Goal: Task Accomplishment & Management: Manage account settings

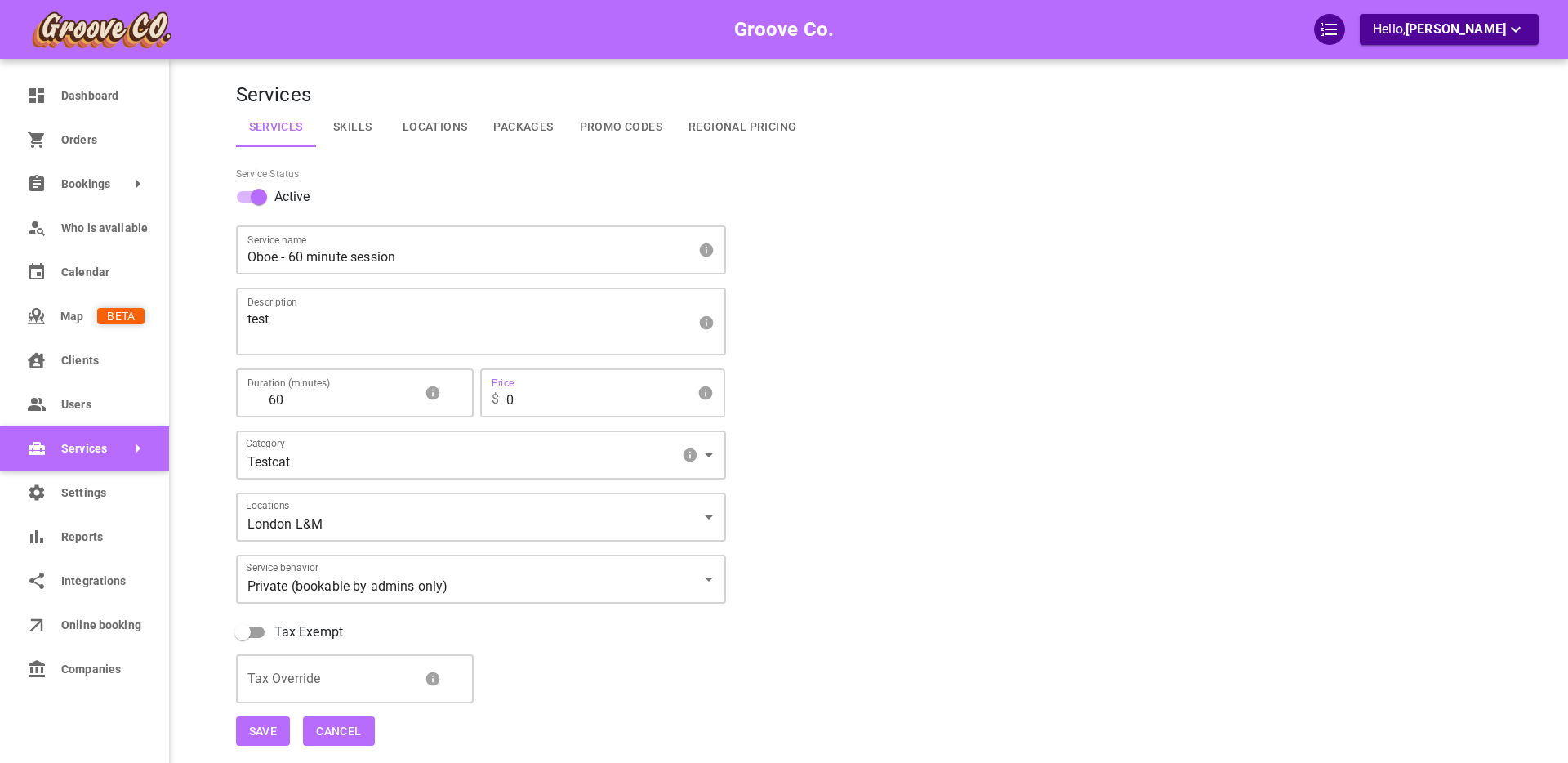
scroll to position [101, 0]
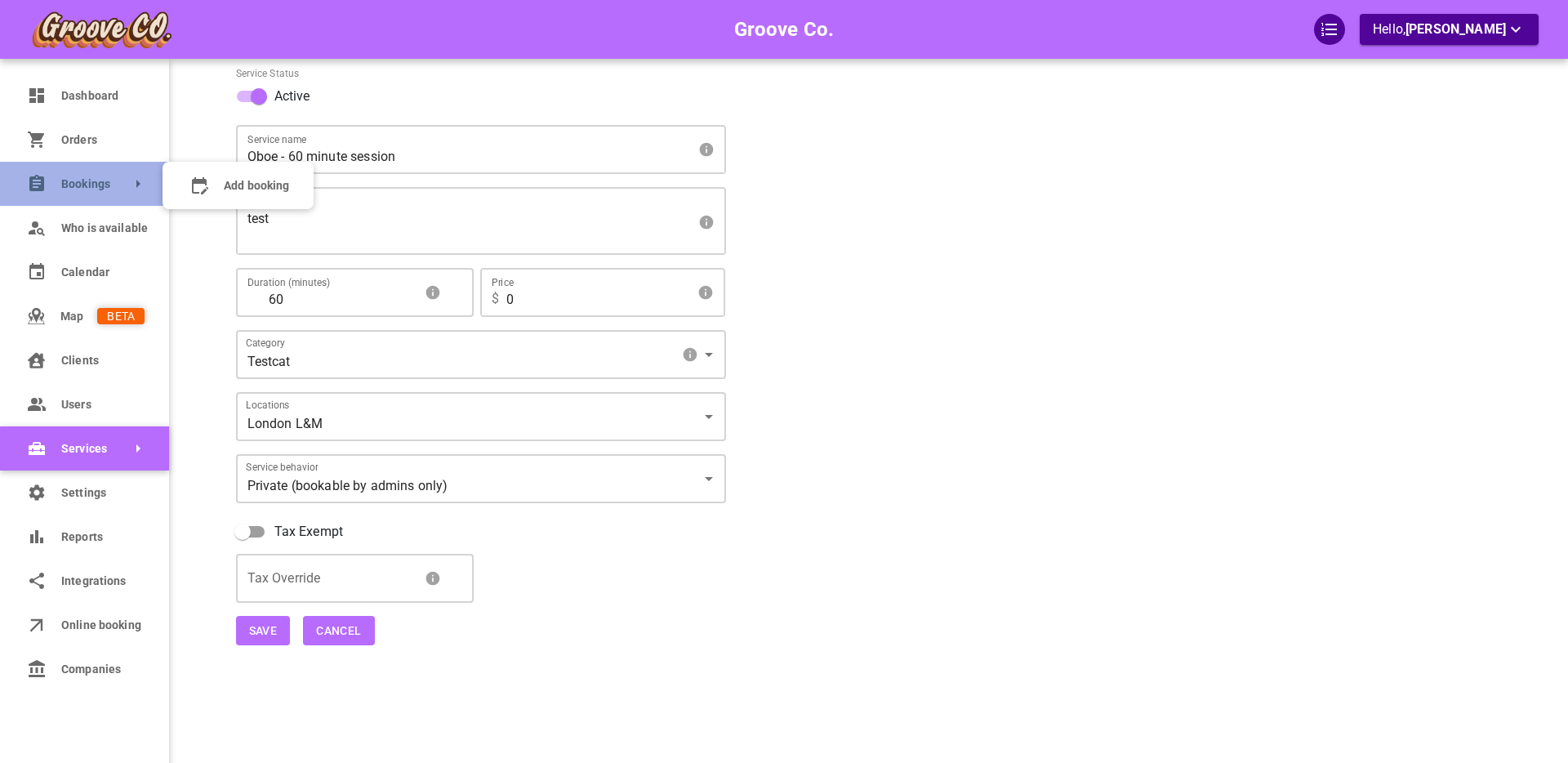
click at [58, 186] on link "Bookings" at bounding box center [84, 183] width 169 height 44
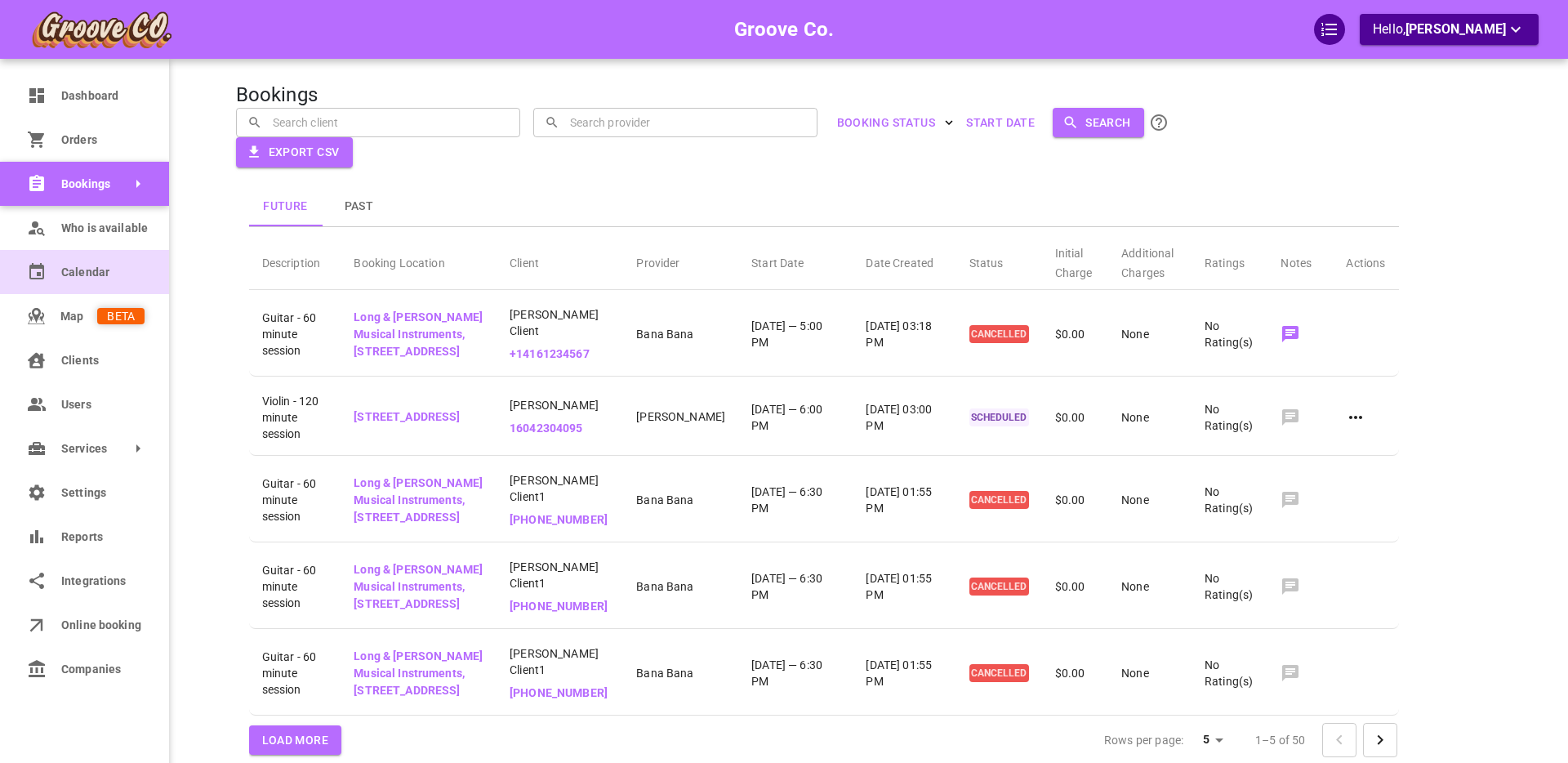
click at [32, 274] on icon at bounding box center [37, 272] width 20 height 20
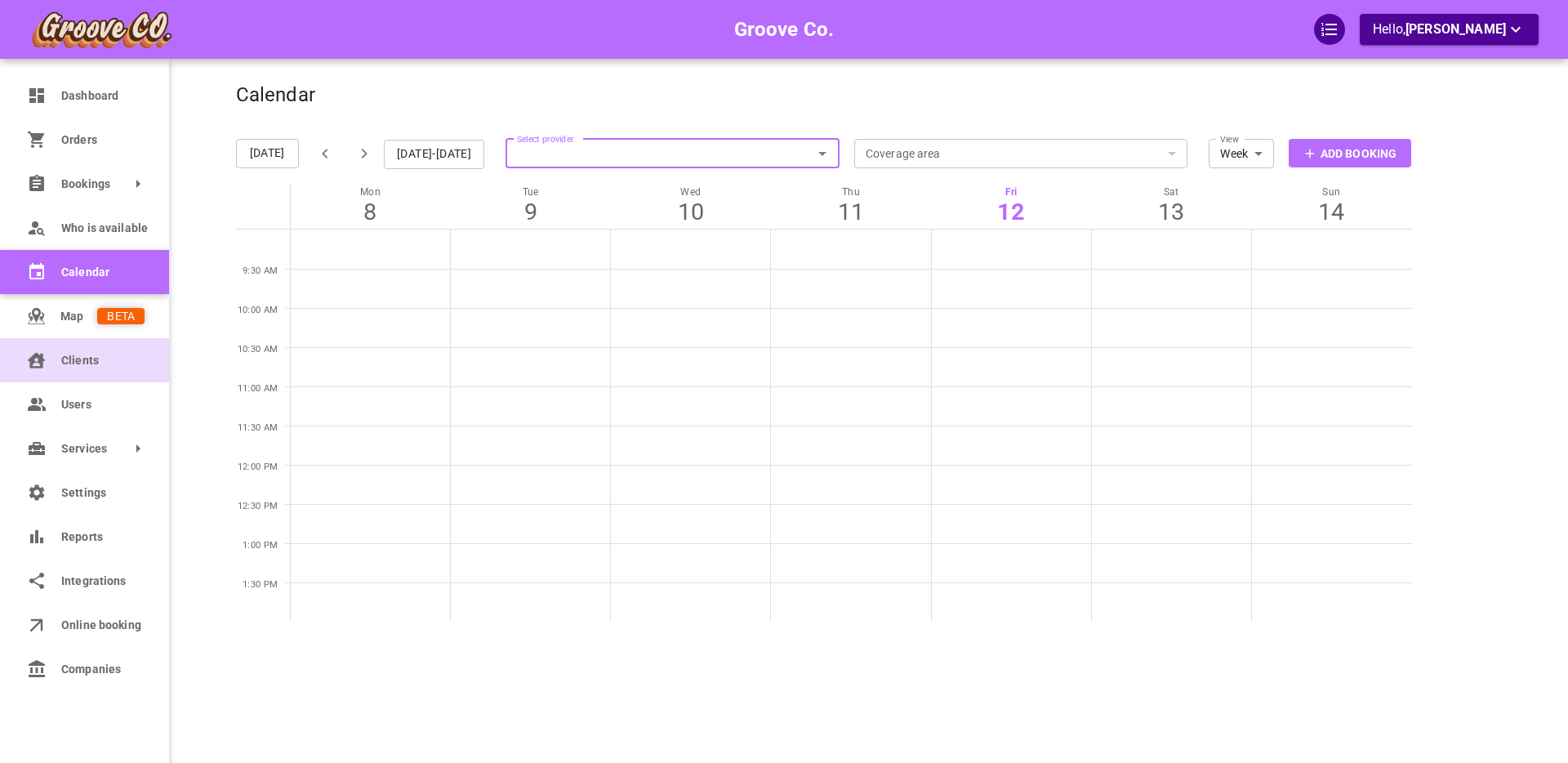
click at [36, 360] on icon at bounding box center [37, 359] width 20 height 20
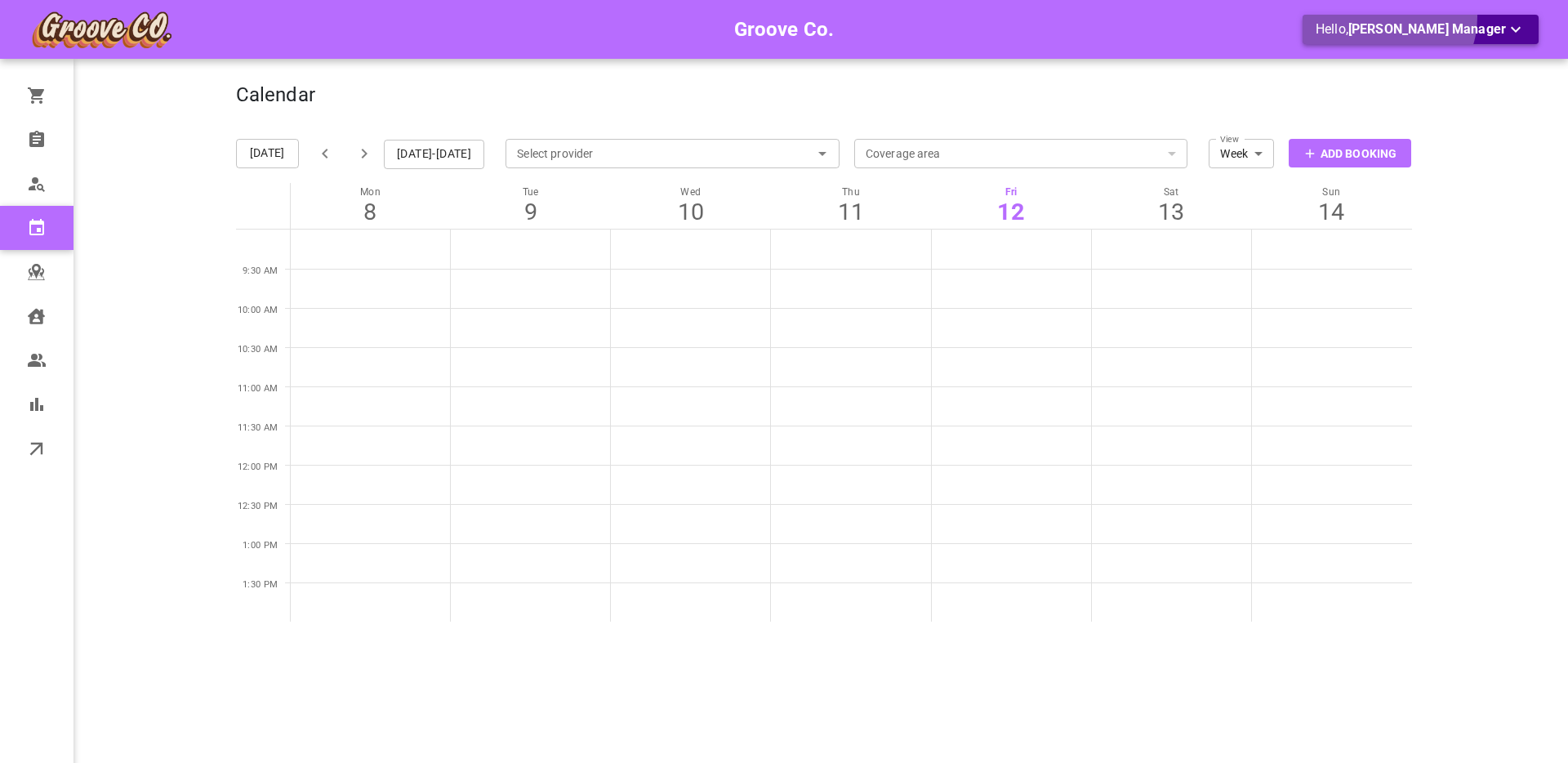
drag, startPoint x: 1447, startPoint y: 19, endPoint x: 1431, endPoint y: 27, distance: 17.9
click at [1431, 27] on button "Hello, Boris Manager" at bounding box center [1421, 30] width 236 height 30
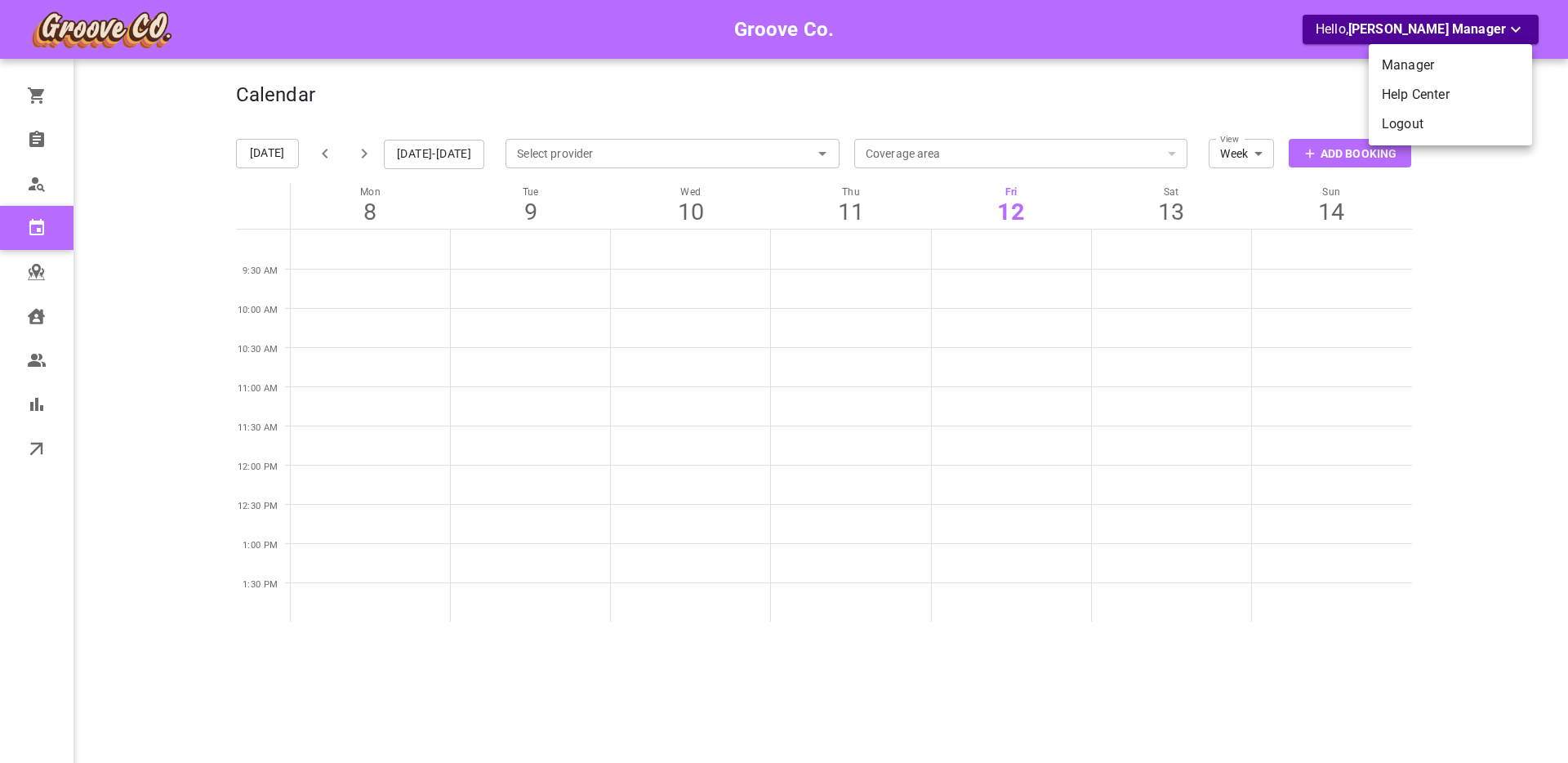
click at [1409, 117] on li "Logout" at bounding box center [1451, 124] width 163 height 29
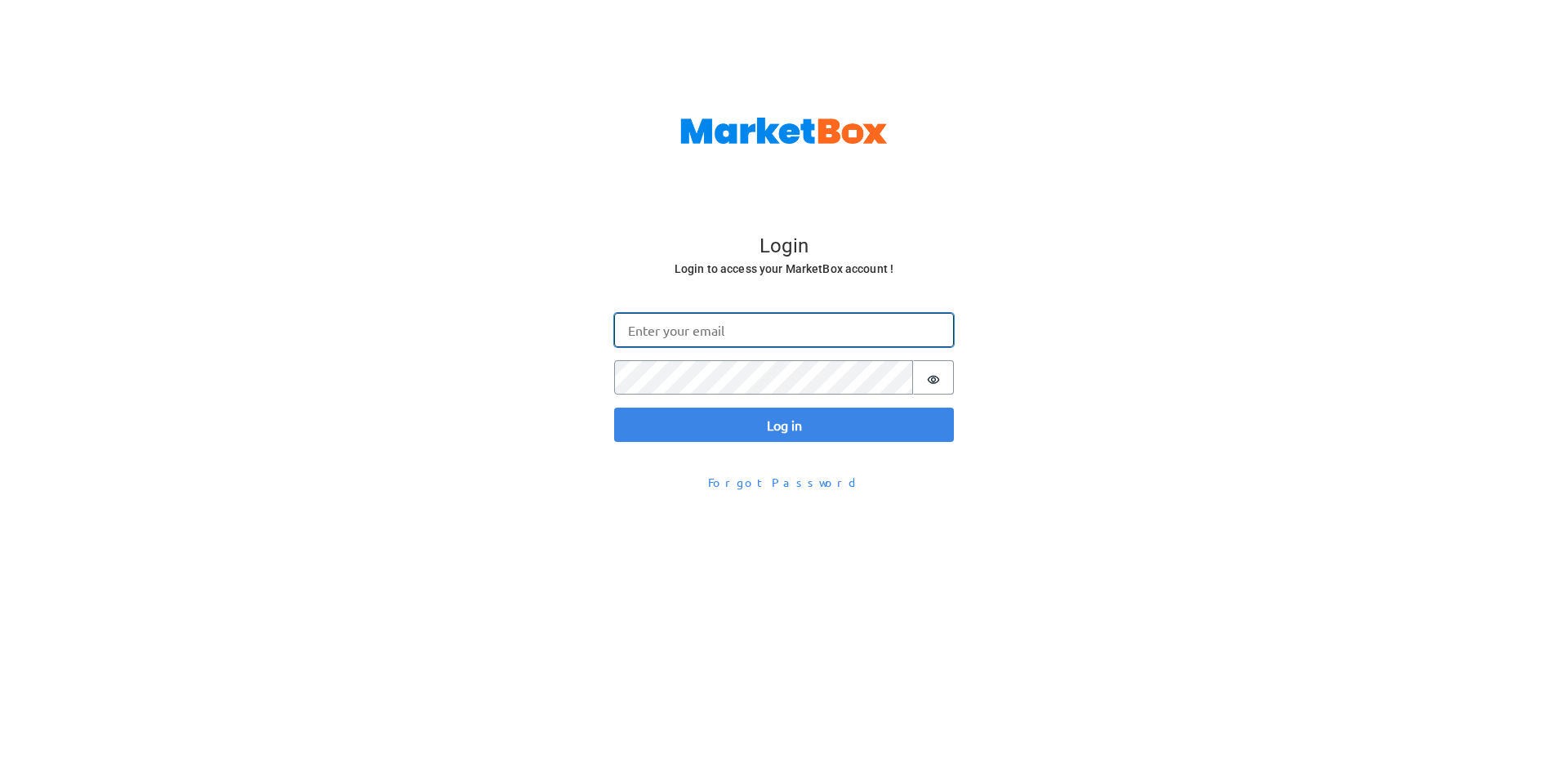
click at [691, 331] on input "Email" at bounding box center [784, 329] width 339 height 34
type input "[PERSON_NAME][EMAIL_ADDRESS][DOMAIN_NAME]"
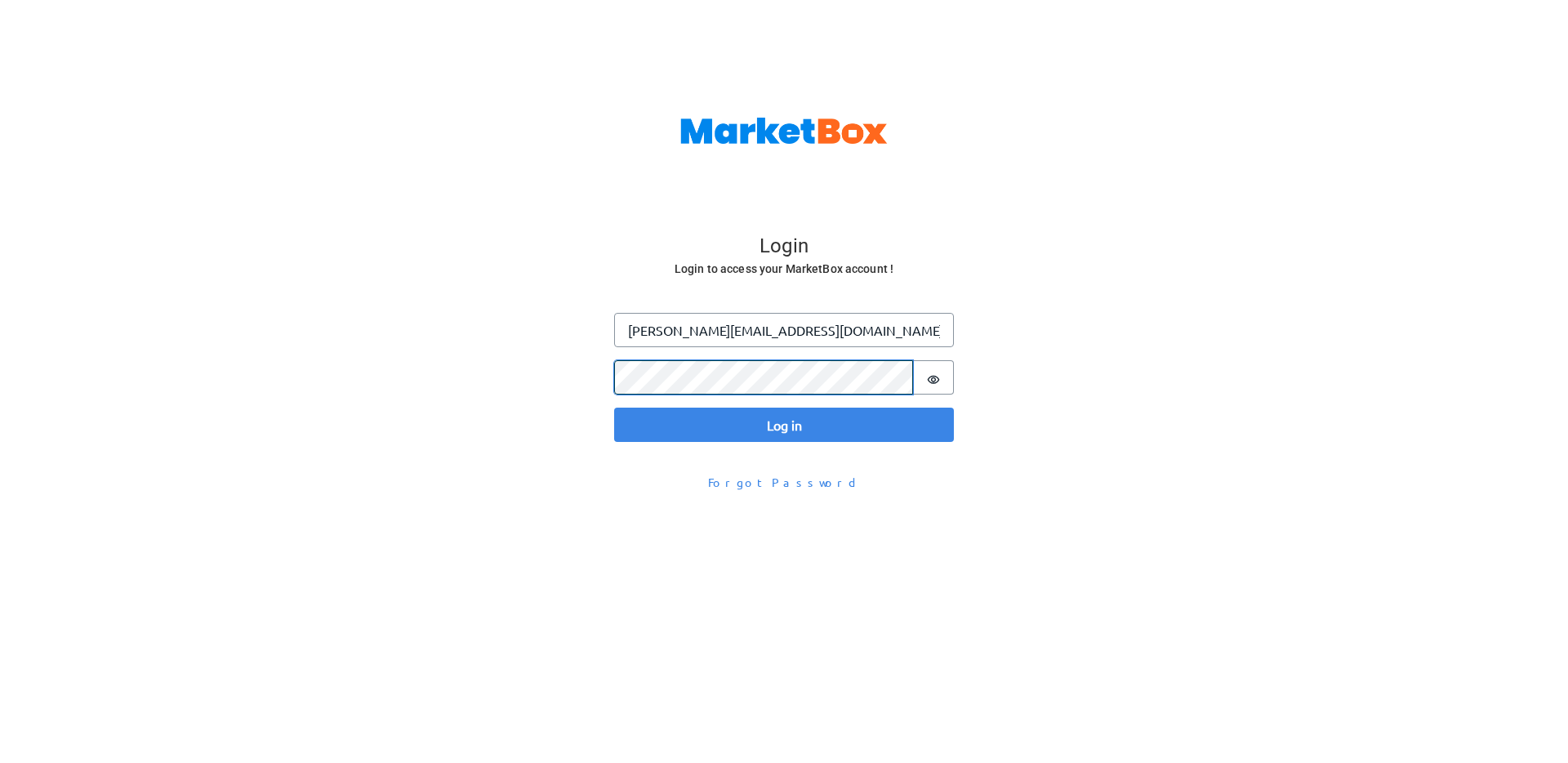
click at [614, 408] on button "Log in" at bounding box center [784, 424] width 339 height 34
